Goal: Task Accomplishment & Management: Use online tool/utility

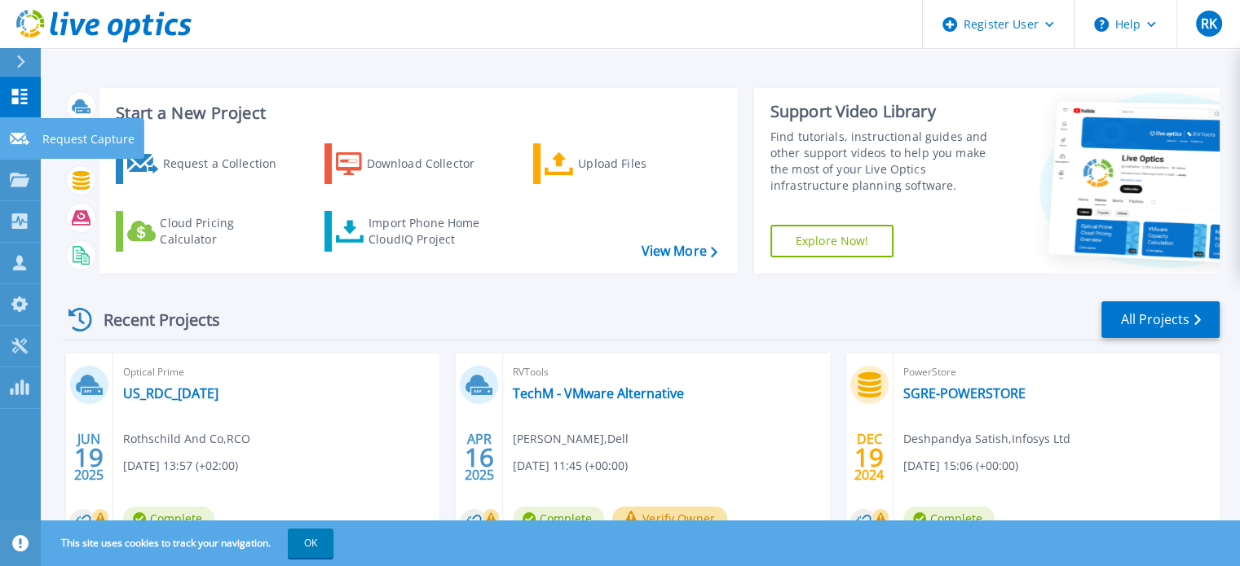
click at [18, 139] on icon at bounding box center [20, 139] width 20 height 12
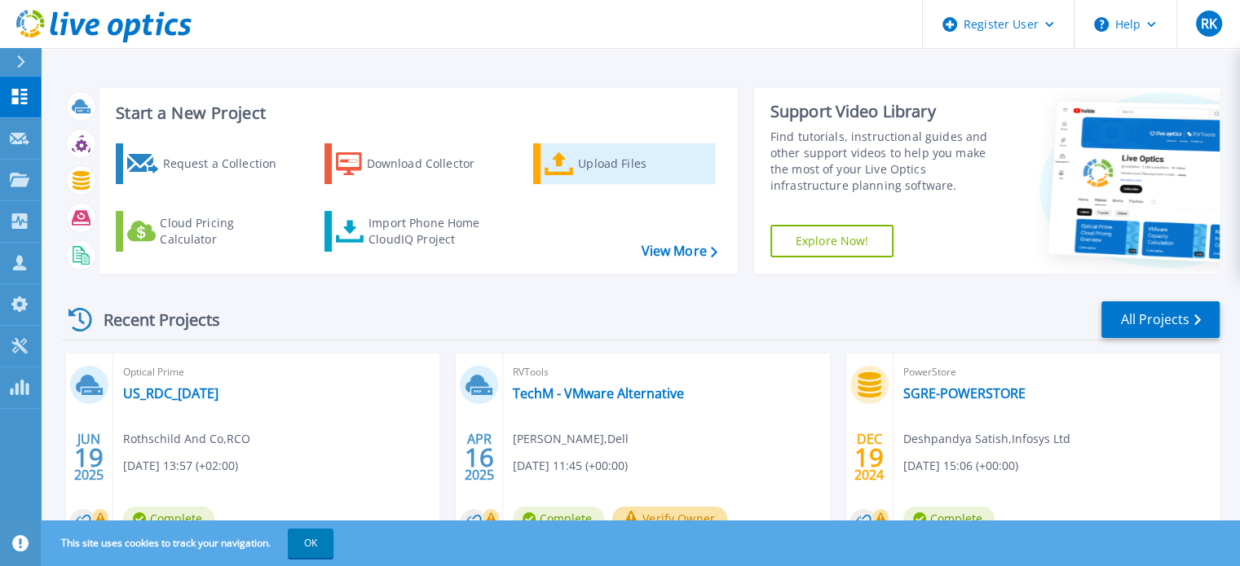
click at [622, 165] on div "Upload Files" at bounding box center [643, 164] width 130 height 33
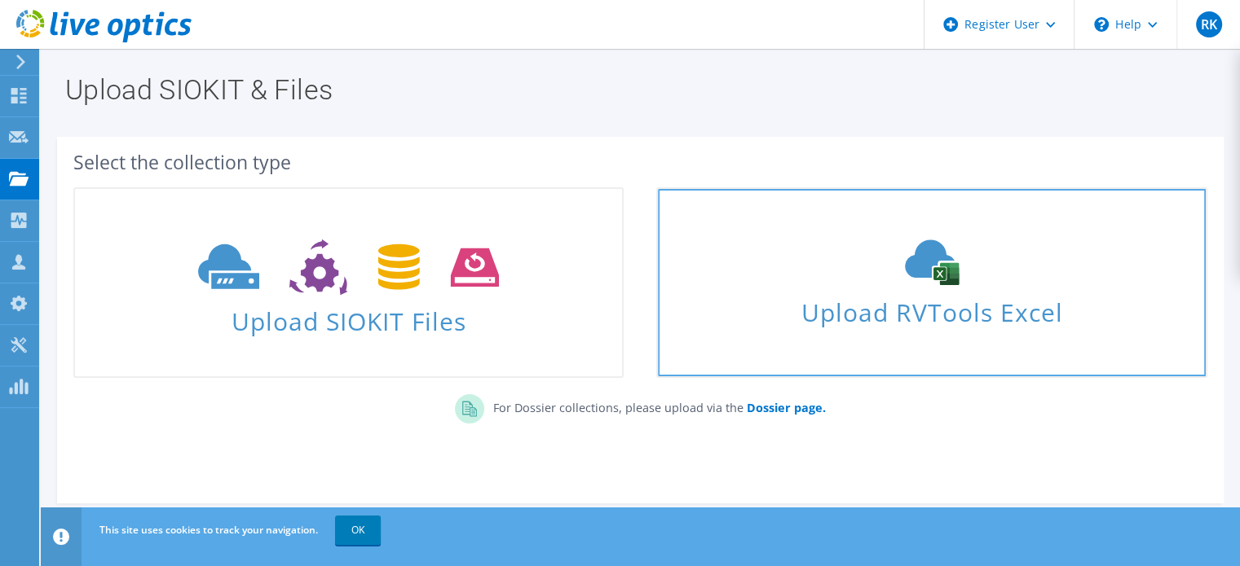
click at [985, 306] on span "Upload RVTools Excel" at bounding box center [931, 308] width 547 height 35
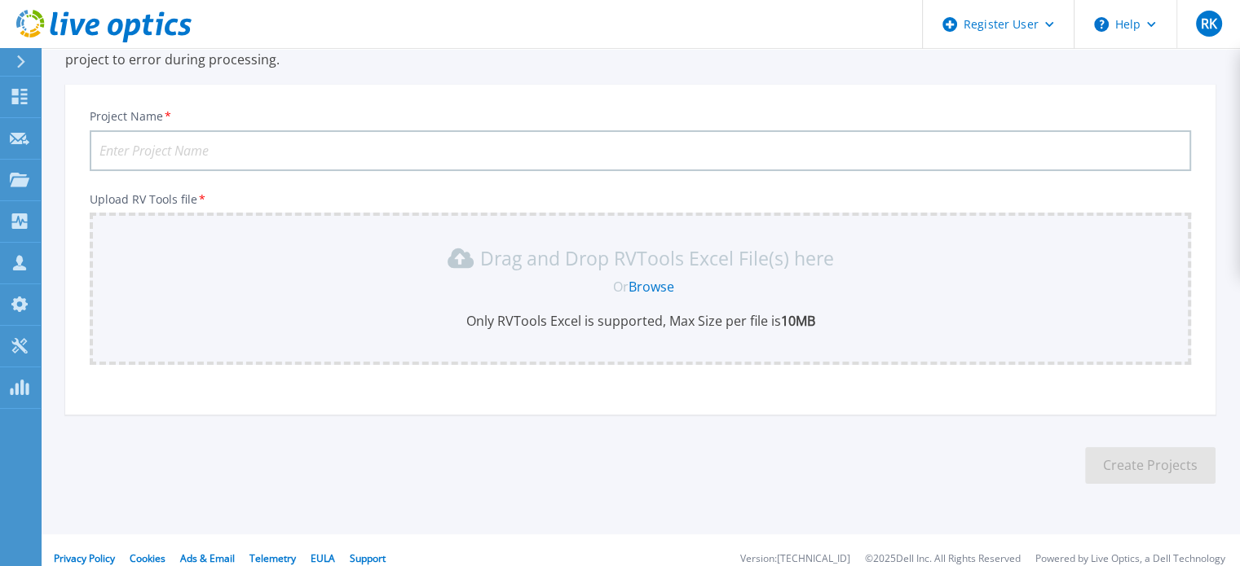
scroll to position [153, 0]
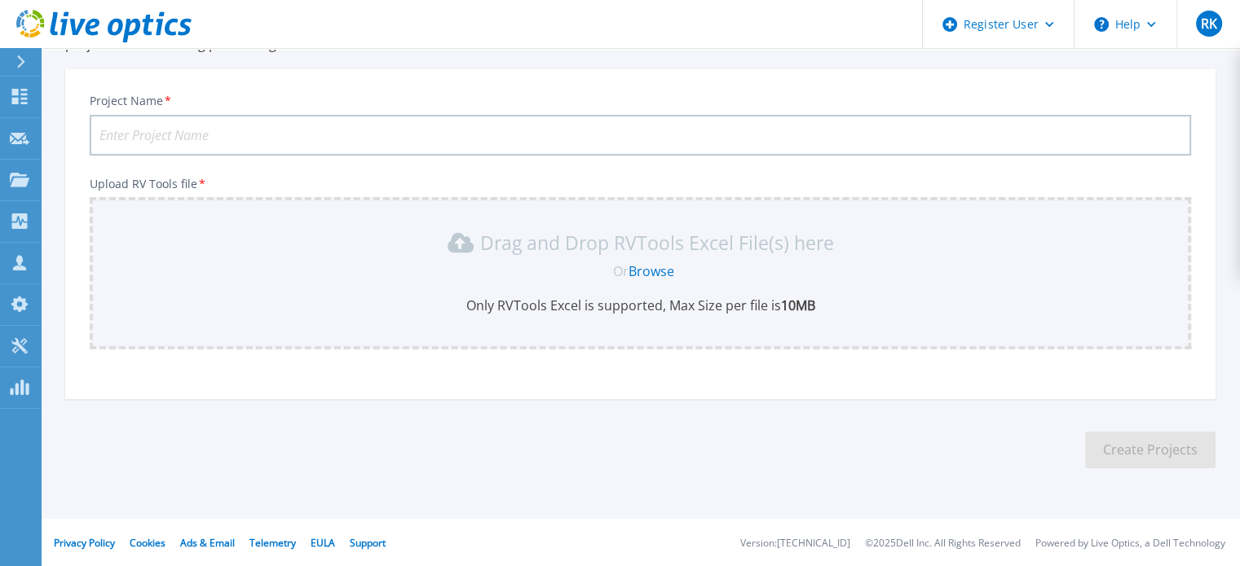
click at [318, 139] on input "Project Name *" at bounding box center [640, 135] width 1101 height 41
type input "TCS"
click at [652, 263] on link "Browse" at bounding box center [651, 271] width 46 height 18
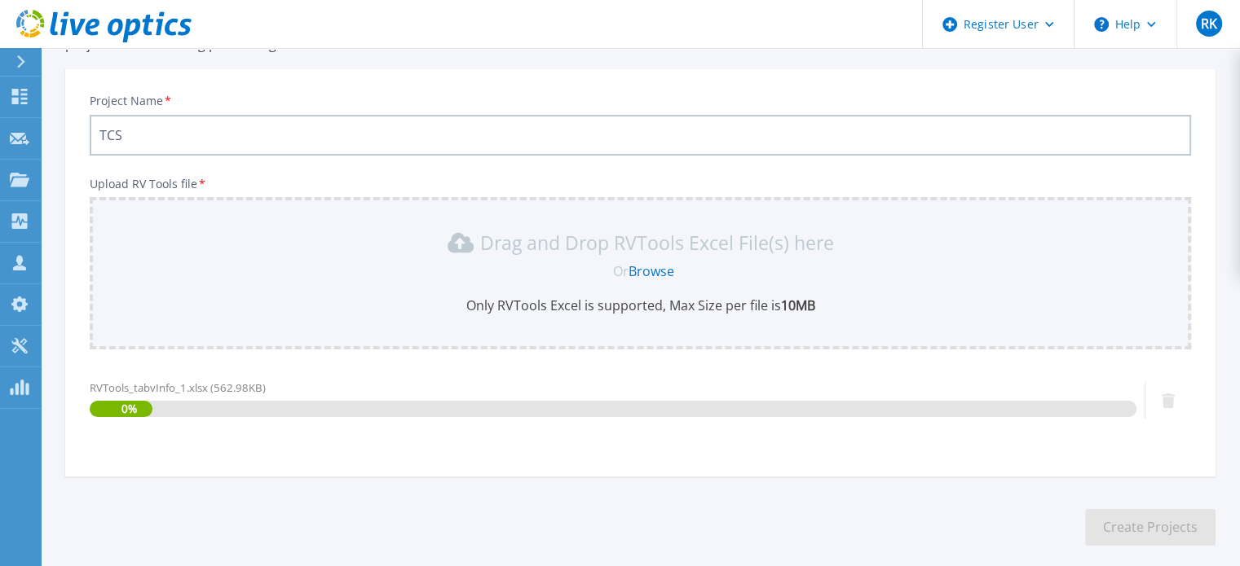
scroll to position [231, 0]
